Goal: Task Accomplishment & Management: Manage account settings

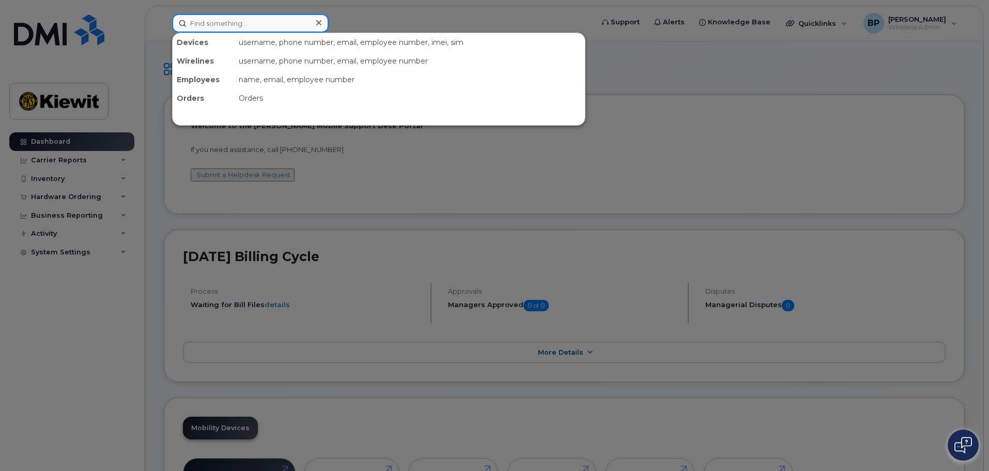
click at [222, 19] on input at bounding box center [250, 23] width 157 height 19
click at [229, 27] on input at bounding box center [250, 23] width 157 height 19
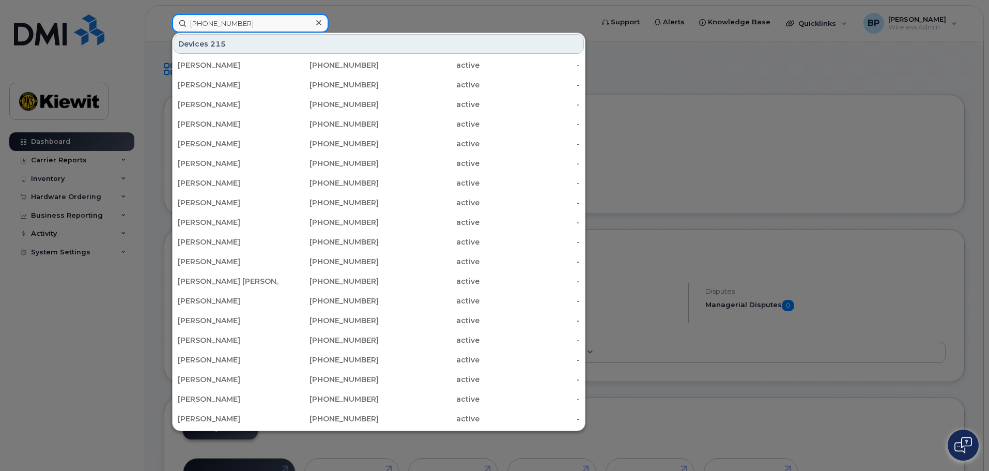
type input "[PHONE_NUMBER]"
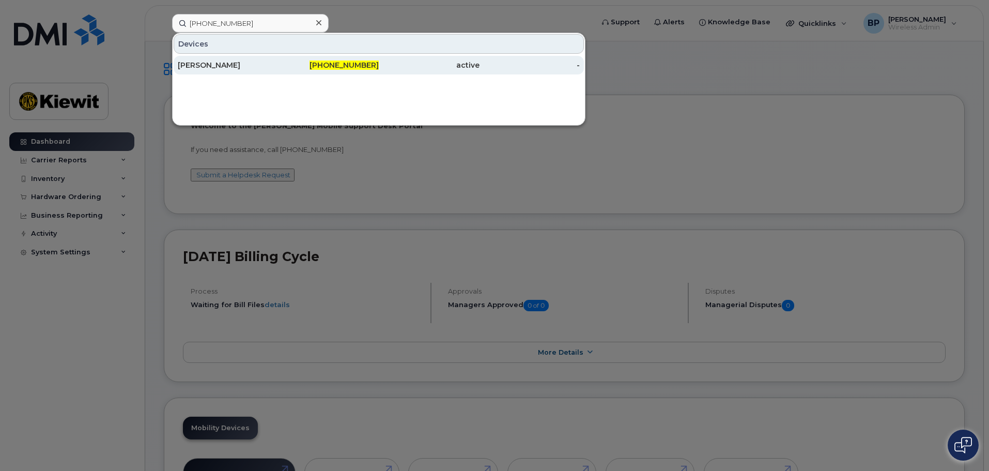
click at [231, 68] on div "[PERSON_NAME]" at bounding box center [228, 65] width 101 height 10
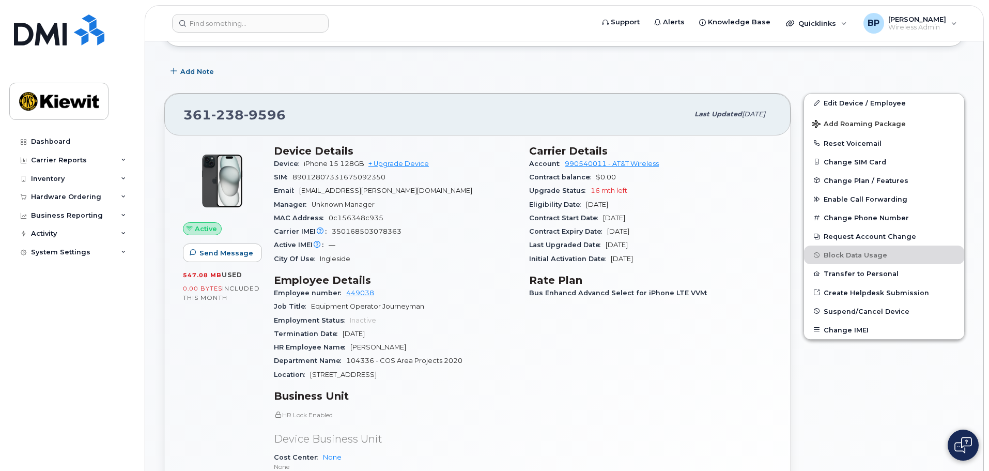
scroll to position [103, 0]
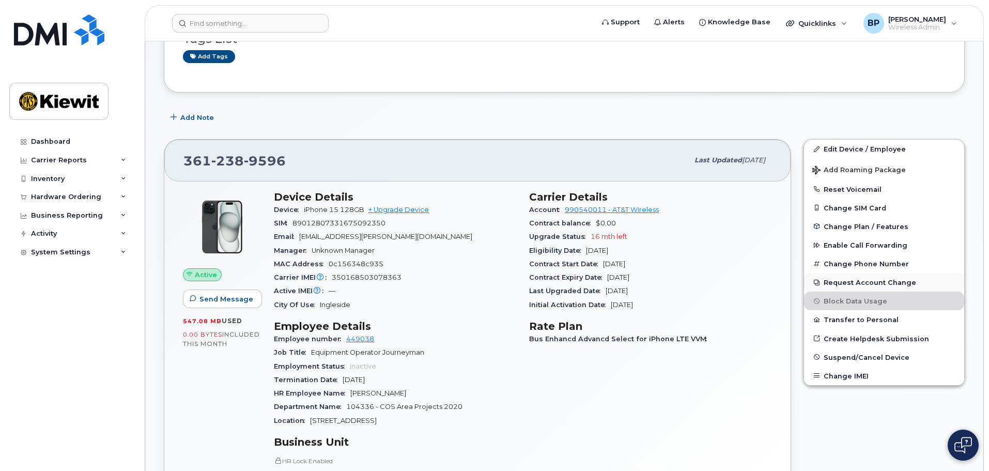
click at [857, 282] on button "Request Account Change" at bounding box center [884, 282] width 160 height 19
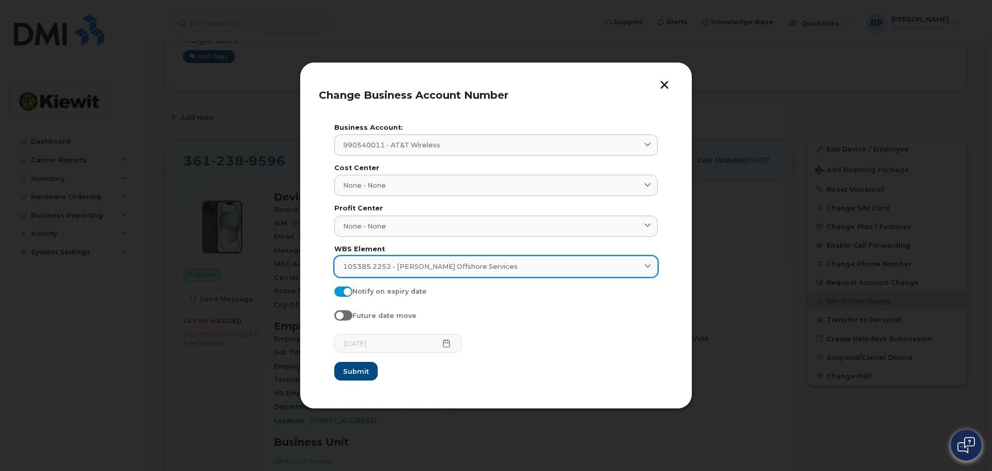
click at [646, 266] on icon at bounding box center [647, 266] width 7 height 7
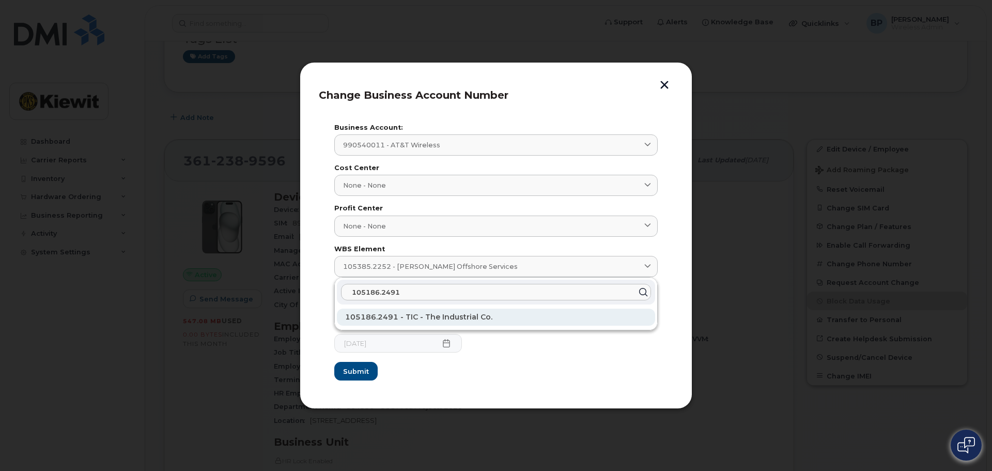
type input "105186.2491"
click at [381, 319] on span "105186.2491 - TIC - The Industrial Co." at bounding box center [418, 316] width 147 height 9
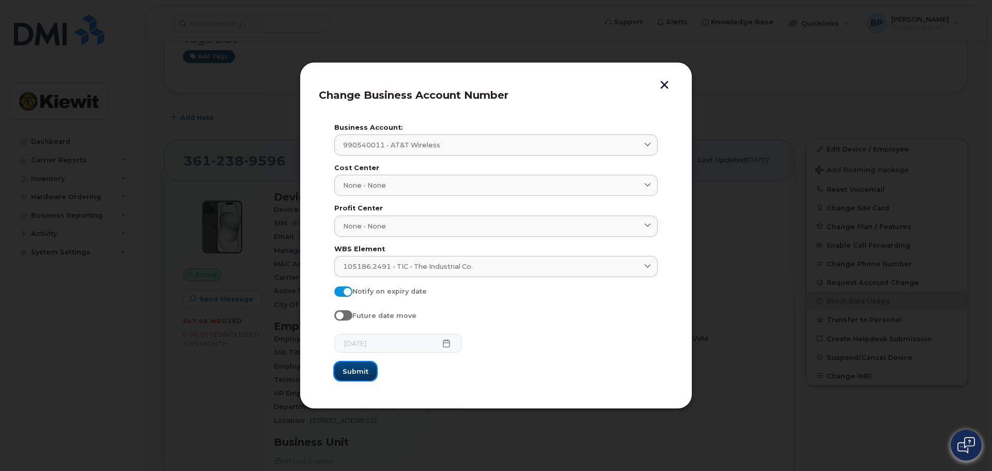
click at [355, 371] on span "Submit" at bounding box center [356, 371] width 26 height 10
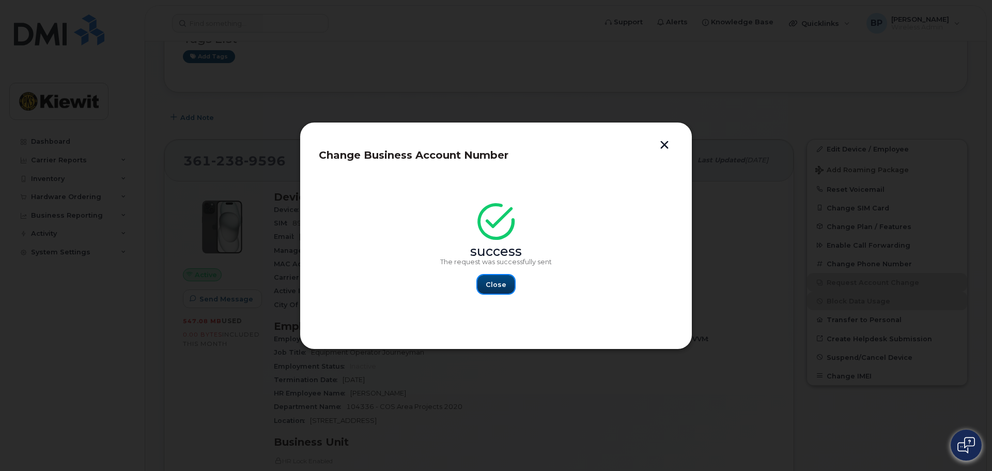
click at [504, 283] on span "Close" at bounding box center [496, 284] width 21 height 10
